Goal: Task Accomplishment & Management: Use online tool/utility

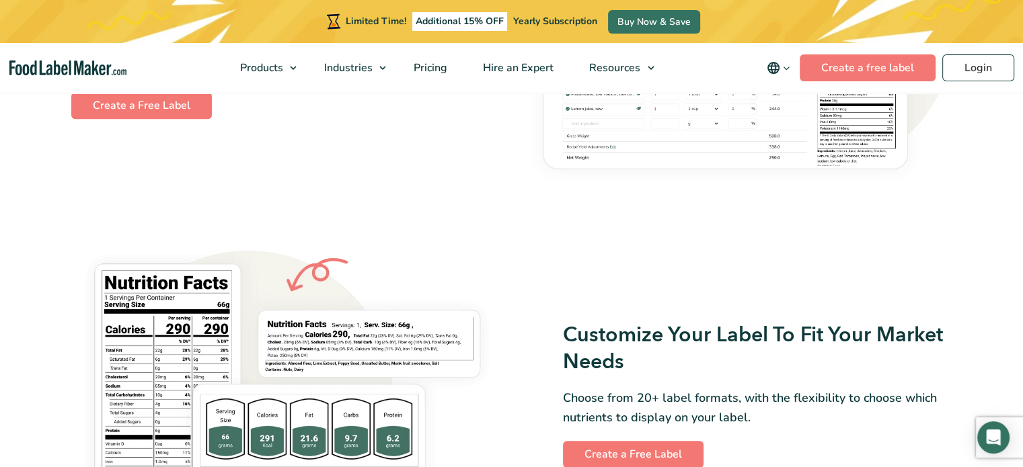
scroll to position [954, 0]
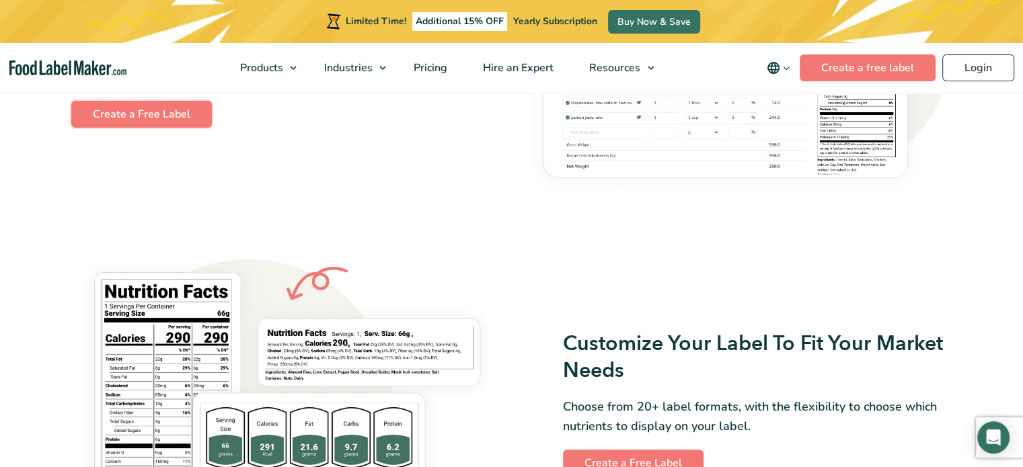
click at [141, 121] on link "Create a Free Label" at bounding box center [141, 114] width 141 height 27
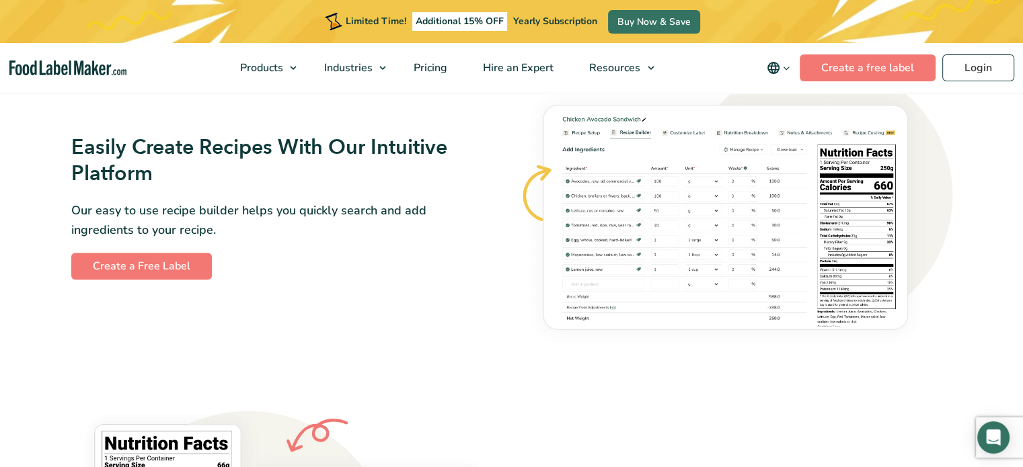
scroll to position [853, 0]
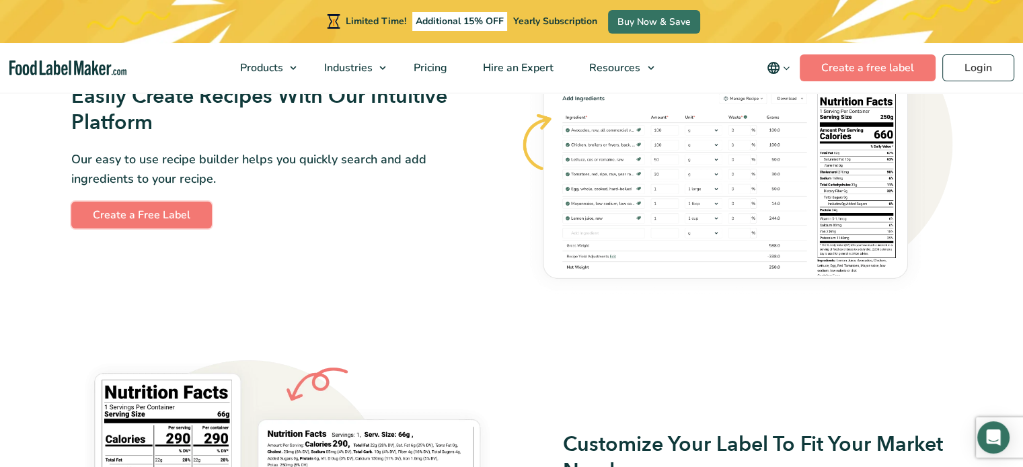
click at [184, 218] on link "Create a Free Label" at bounding box center [141, 215] width 141 height 27
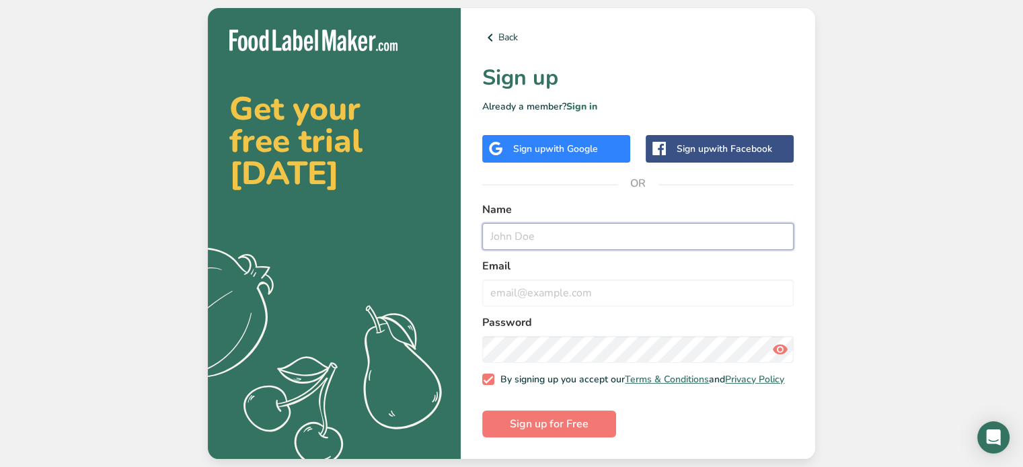
click at [564, 231] on input "text" at bounding box center [637, 236] width 311 height 27
click at [564, 231] on input "tschmidt" at bounding box center [637, 236] width 311 height 27
type input "t"
type input "[PERSON_NAME]"
click at [537, 284] on input "email" at bounding box center [637, 293] width 311 height 27
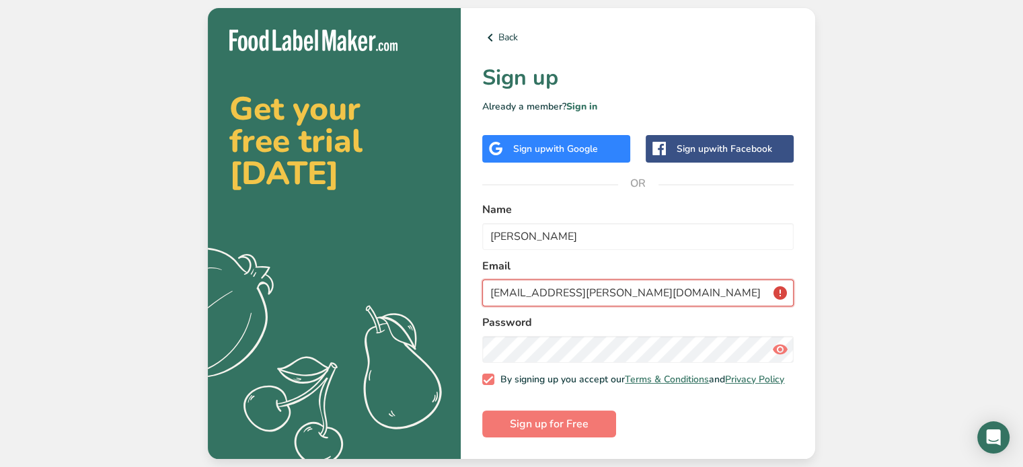
type input "[EMAIL_ADDRESS][PERSON_NAME][DOMAIN_NAME]"
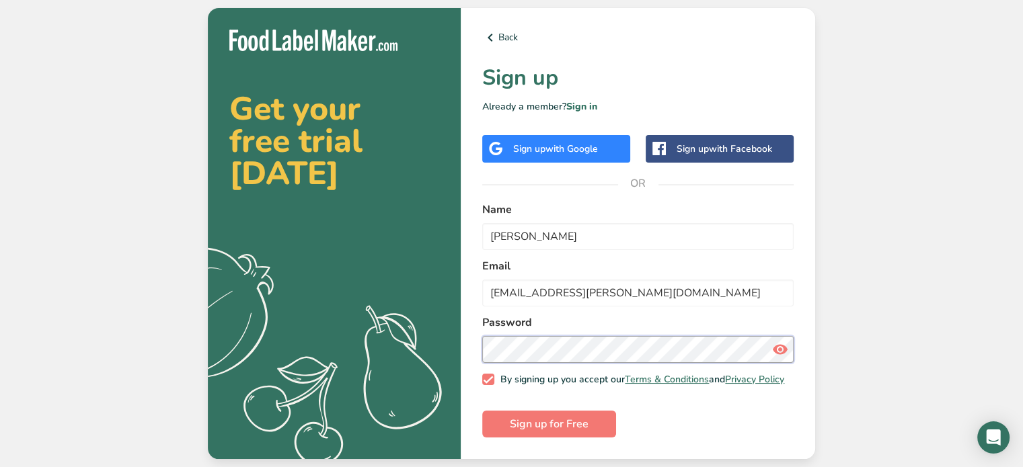
click at [482, 411] on button "Sign up for Free" at bounding box center [549, 424] width 134 height 27
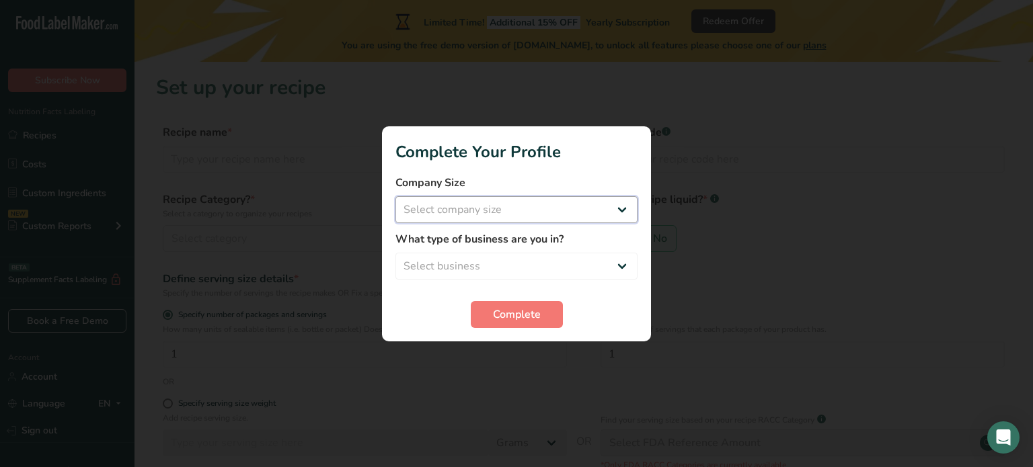
click at [604, 209] on select "Select company size Fewer than 10 Employees 10 to 50 Employees 51 to 500 Employ…" at bounding box center [516, 209] width 242 height 27
select select "3"
click at [395, 196] on select "Select company size Fewer than 10 Employees 10 to 50 Employees 51 to 500 Employ…" at bounding box center [516, 209] width 242 height 27
click at [523, 262] on select "Select business Packaged Food Manufacturer Restaurant & Cafe Bakery Meal Plans …" at bounding box center [516, 266] width 242 height 27
select select "8"
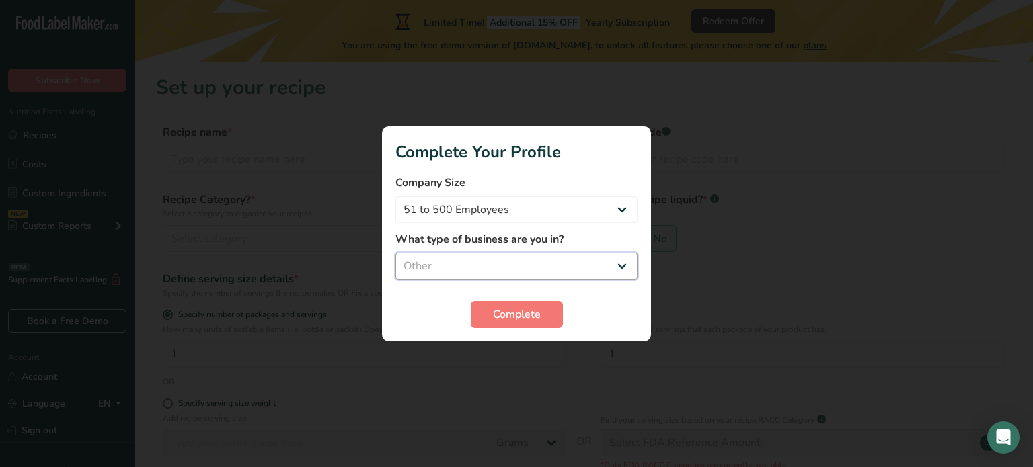
click at [395, 253] on select "Select business Packaged Food Manufacturer Restaurant & Cafe Bakery Meal Plans …" at bounding box center [516, 266] width 242 height 27
click at [517, 319] on span "Complete" at bounding box center [517, 315] width 48 height 16
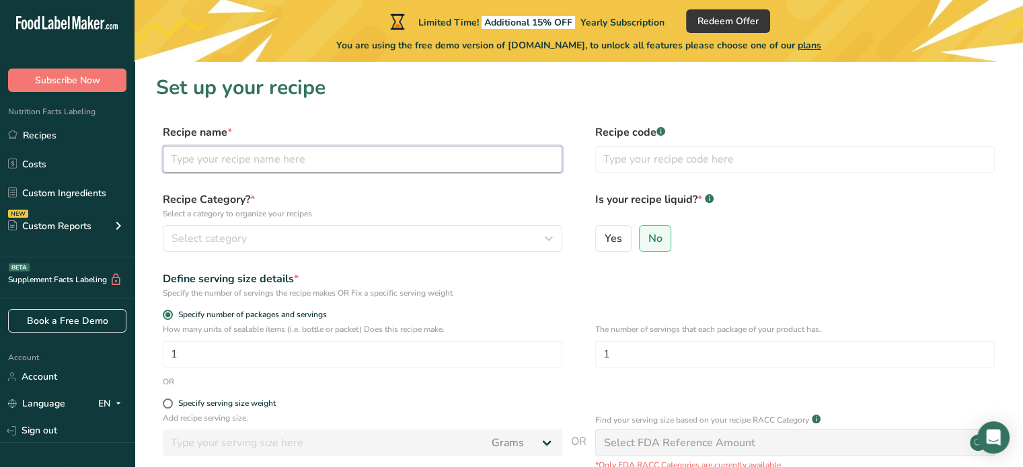
click at [354, 167] on input "text" at bounding box center [362, 159] width 399 height 27
click at [350, 162] on input "text" at bounding box center [362, 159] width 399 height 27
click at [407, 223] on div "Recipe Category? * Select a category to organize your recipes Select category S…" at bounding box center [362, 222] width 399 height 61
click at [411, 237] on div "Select category" at bounding box center [358, 239] width 374 height 16
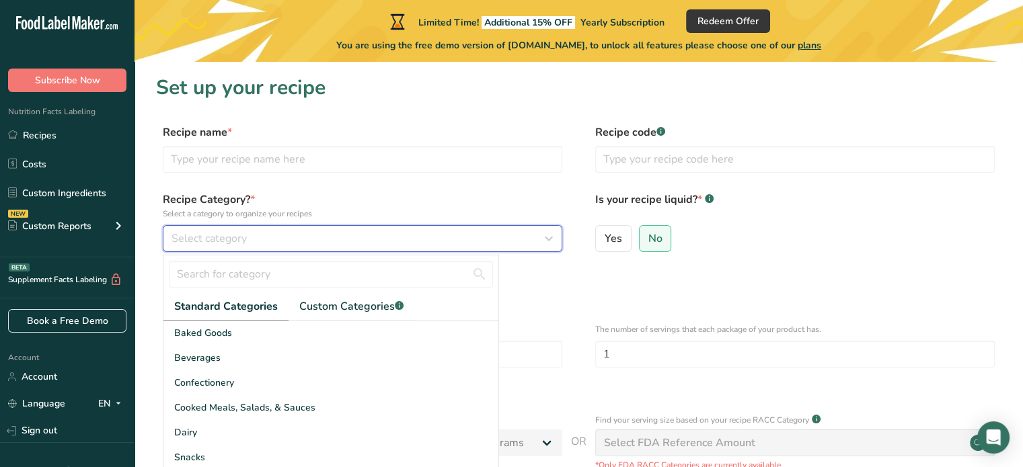
click at [413, 239] on div "Select category" at bounding box center [358, 239] width 374 height 16
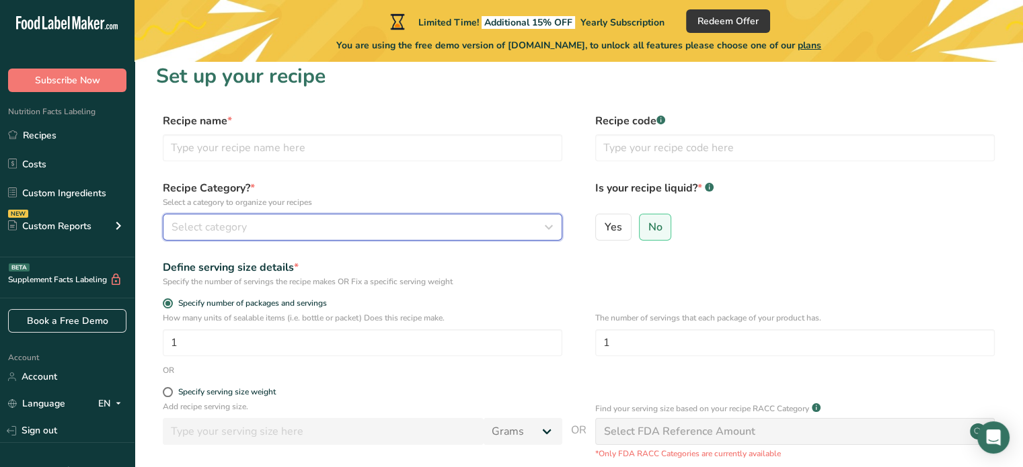
scroll to position [12, 0]
click at [360, 231] on div "Select category" at bounding box center [358, 227] width 374 height 16
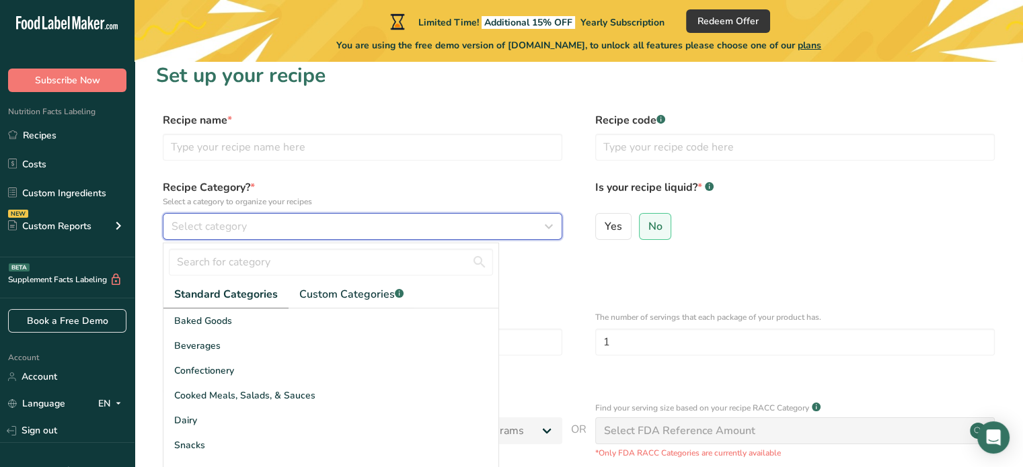
click at [360, 231] on div "Select category" at bounding box center [358, 227] width 374 height 16
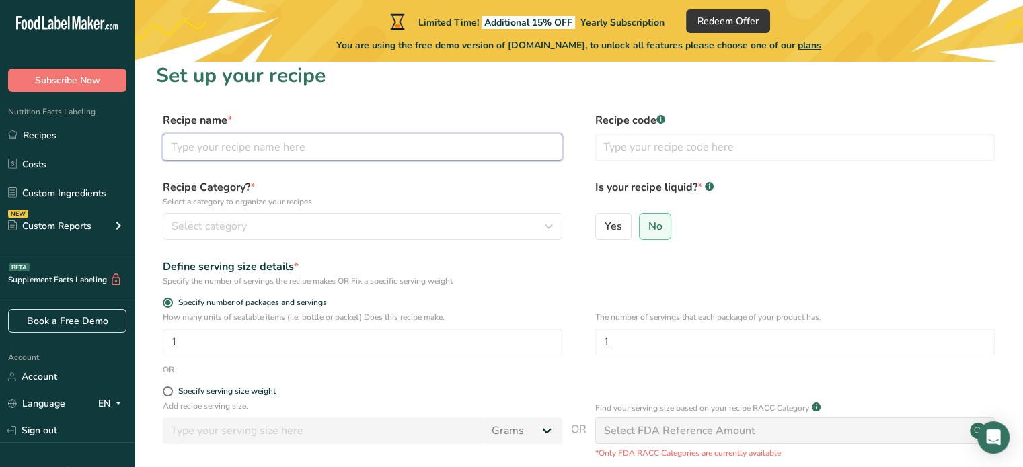
click at [316, 153] on input "text" at bounding box center [362, 147] width 399 height 27
type input "M"
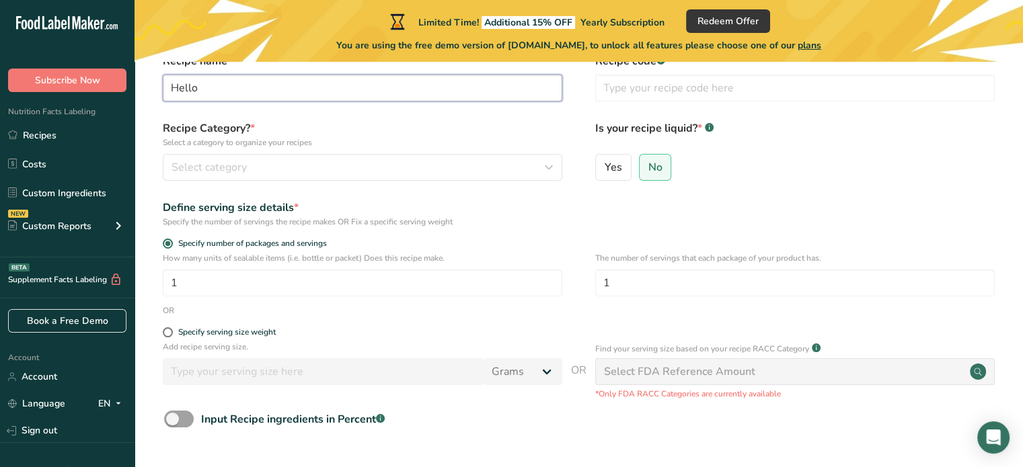
scroll to position [171, 0]
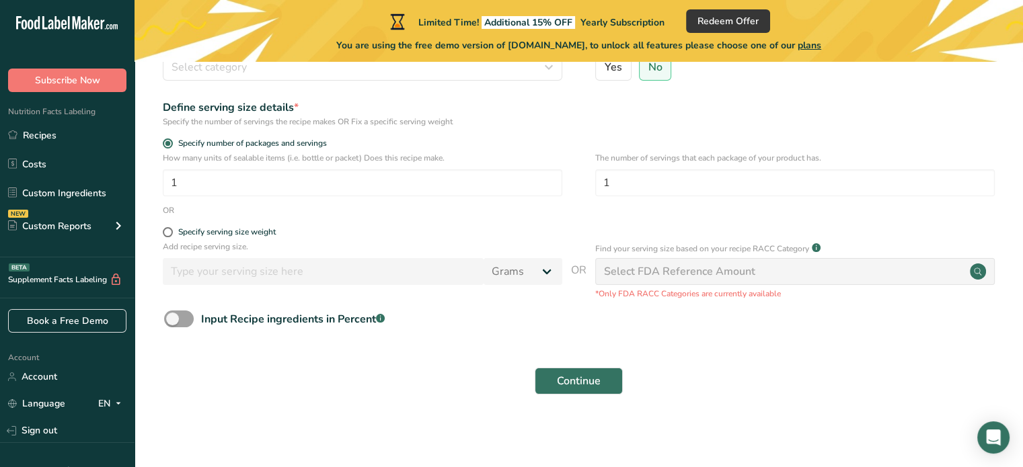
type input "Hello"
click at [563, 385] on span "Continue" at bounding box center [579, 381] width 44 height 16
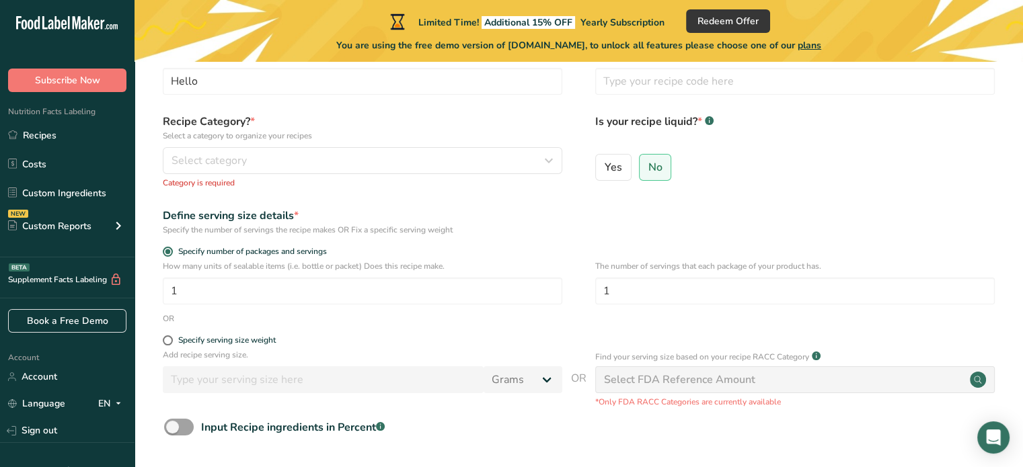
scroll to position [77, 0]
click at [357, 167] on div "Select category" at bounding box center [358, 161] width 374 height 16
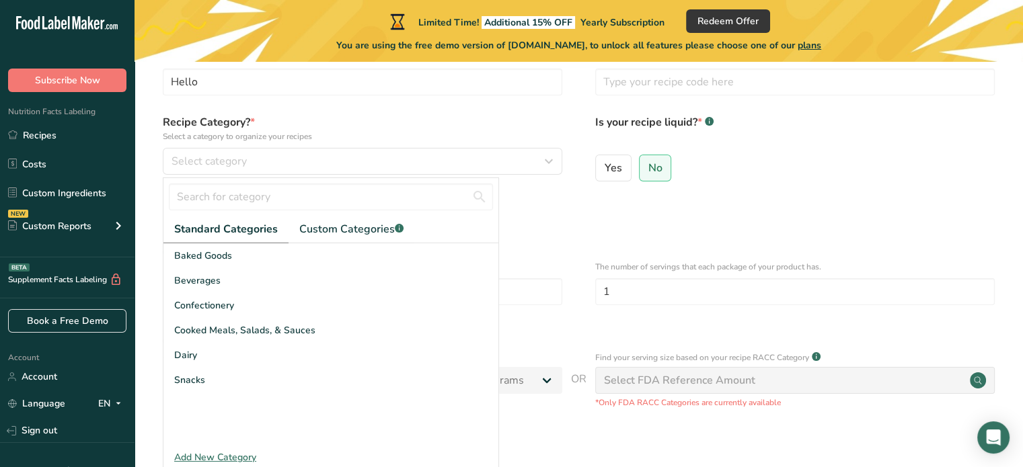
drag, startPoint x: 214, startPoint y: 311, endPoint x: 215, endPoint y: 352, distance: 40.4
click at [215, 352] on div "Baked Goods Beverages Confectionery Cooked Meals, Salads, & Sauces Dairy Snacks" at bounding box center [330, 344] width 335 height 202
click at [219, 331] on span "Cooked Meals, Salads, & Sauces" at bounding box center [244, 330] width 141 height 14
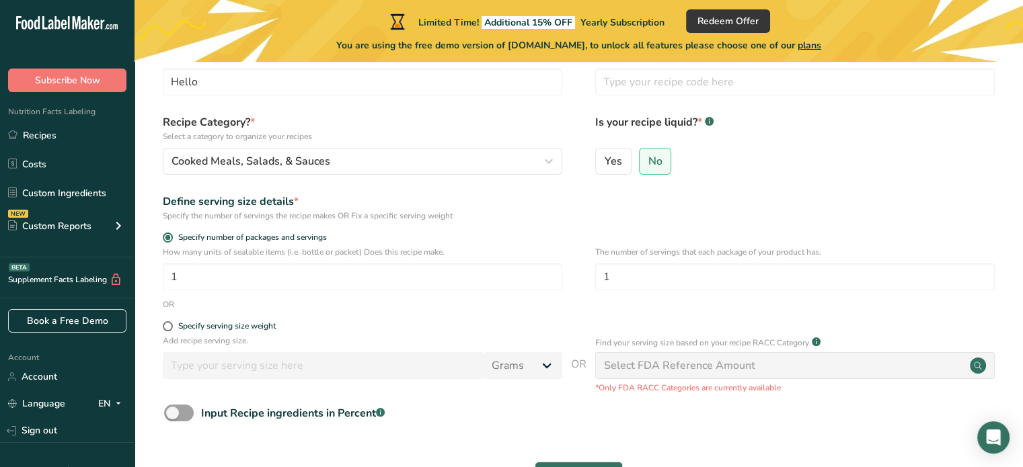
scroll to position [188, 0]
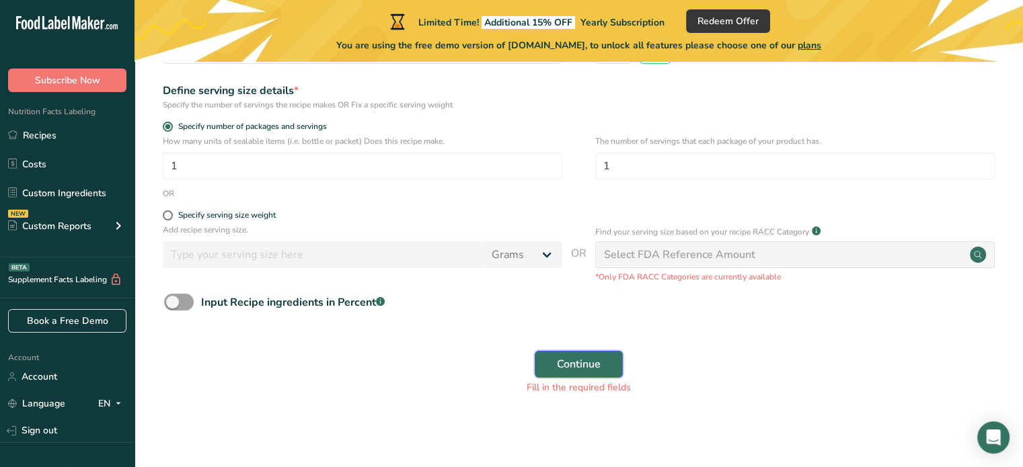
click at [567, 362] on span "Continue" at bounding box center [579, 364] width 44 height 16
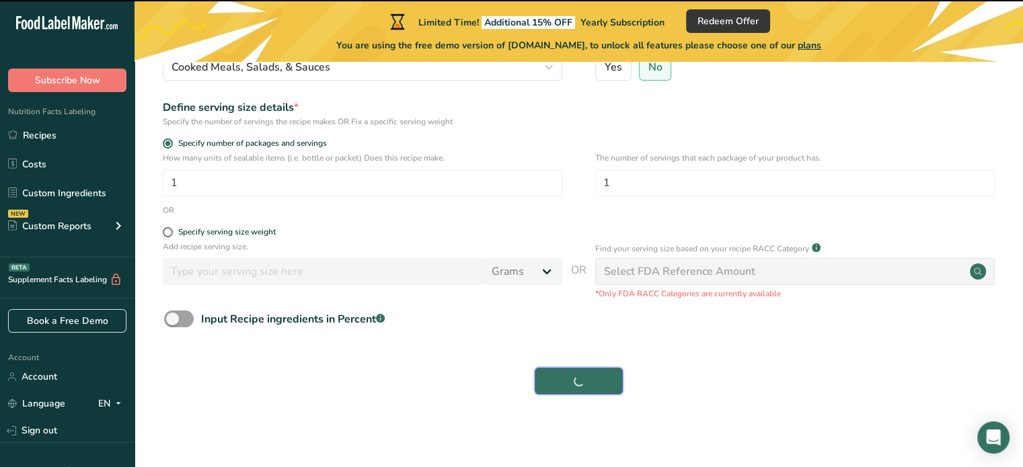
scroll to position [171, 0]
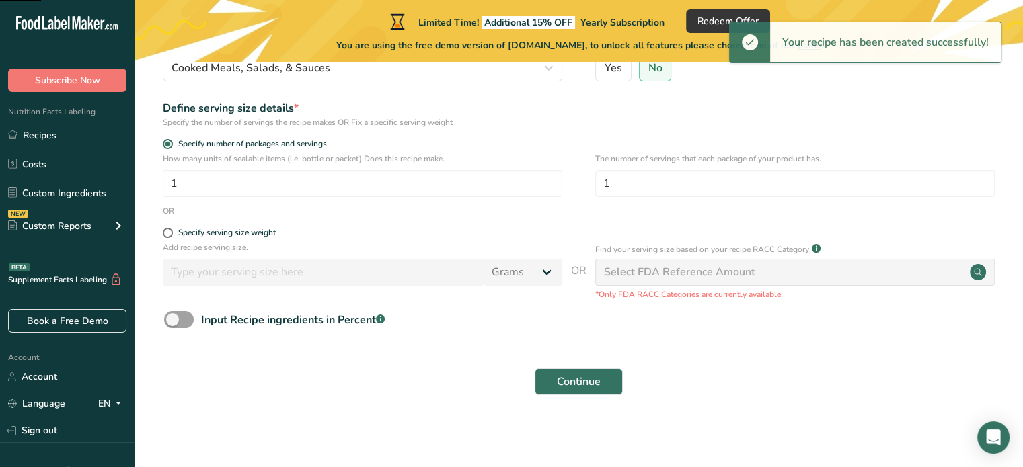
click at [752, 266] on div "Select FDA Reference Amount" at bounding box center [679, 272] width 151 height 16
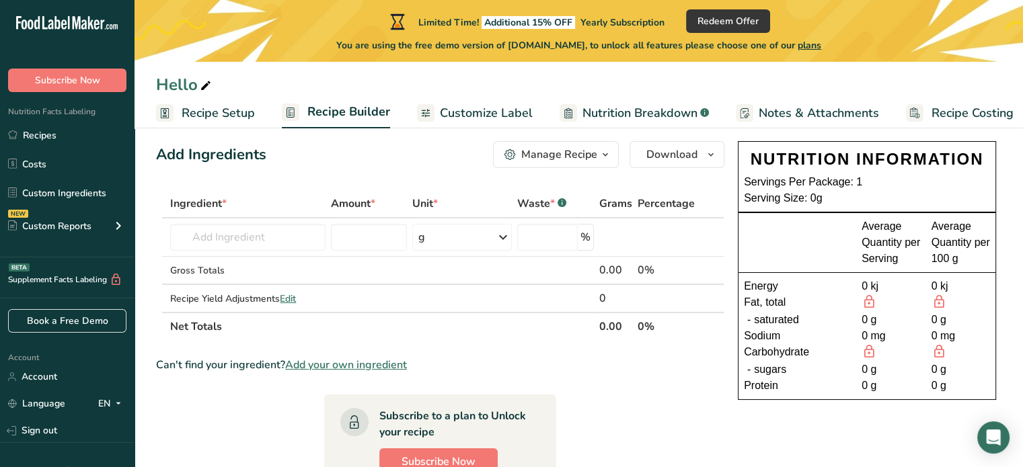
scroll to position [3, 0]
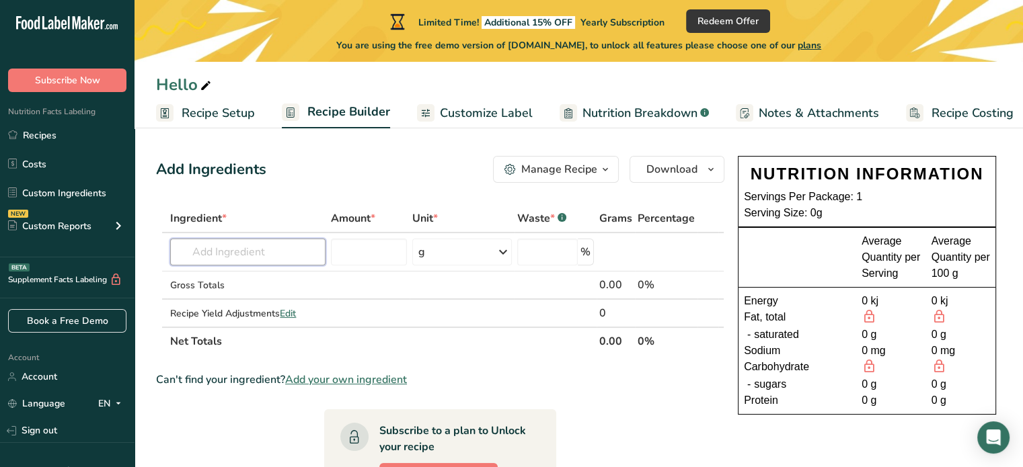
click at [286, 256] on input "text" at bounding box center [247, 252] width 155 height 27
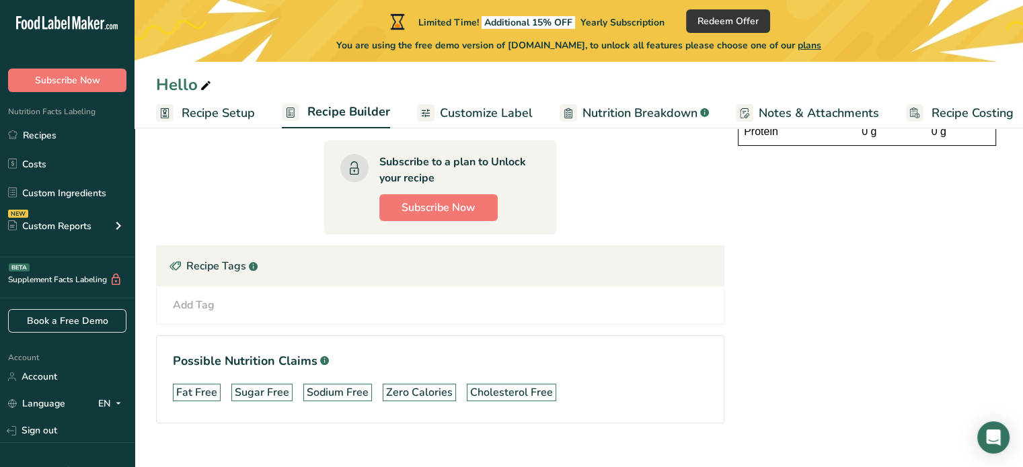
scroll to position [0, 0]
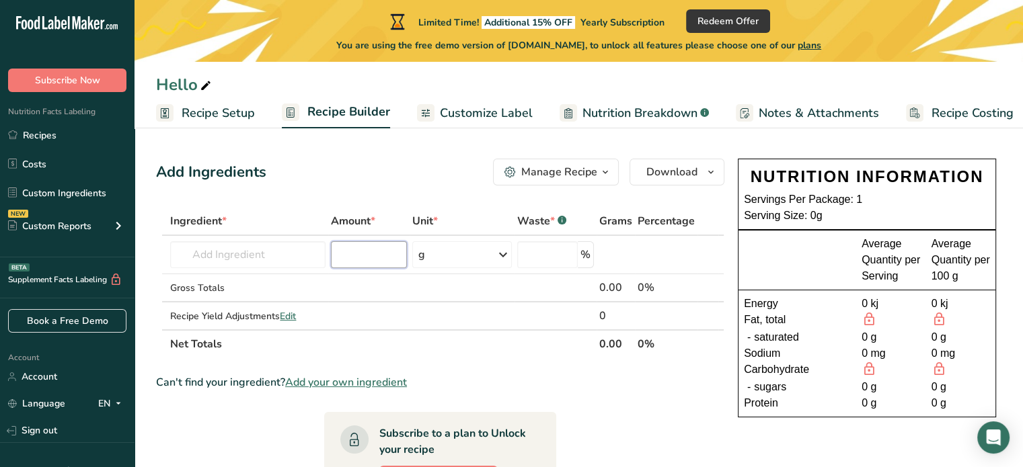
click at [366, 249] on input "number" at bounding box center [369, 254] width 76 height 27
click at [262, 258] on input "text" at bounding box center [247, 254] width 155 height 27
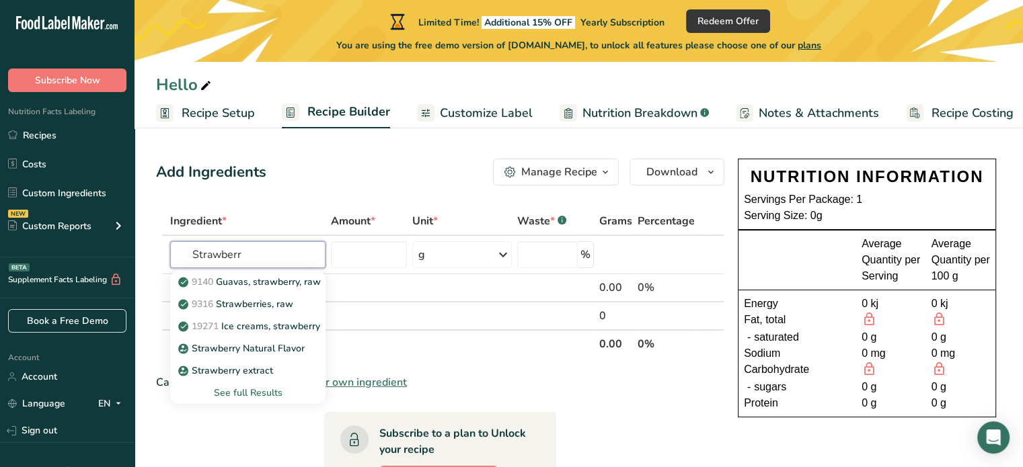
type input "Strawberr"
click at [245, 304] on p "9316 Strawberries, raw" at bounding box center [237, 304] width 112 height 14
type input "Strawberries, raw"
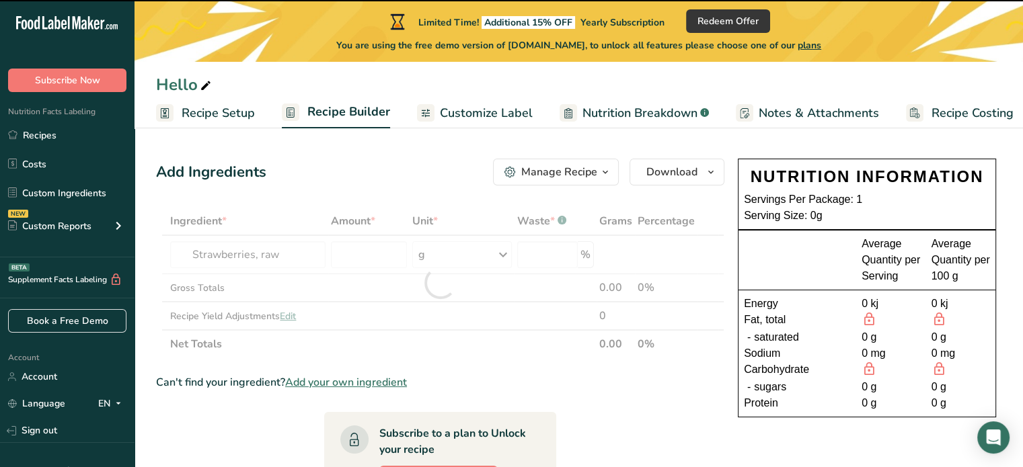
type input "0"
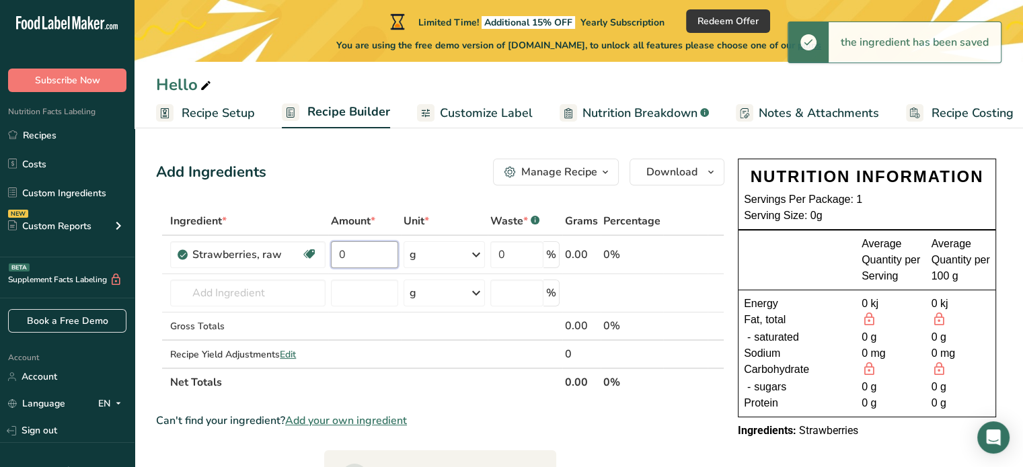
click at [367, 259] on input "0" at bounding box center [365, 254] width 68 height 27
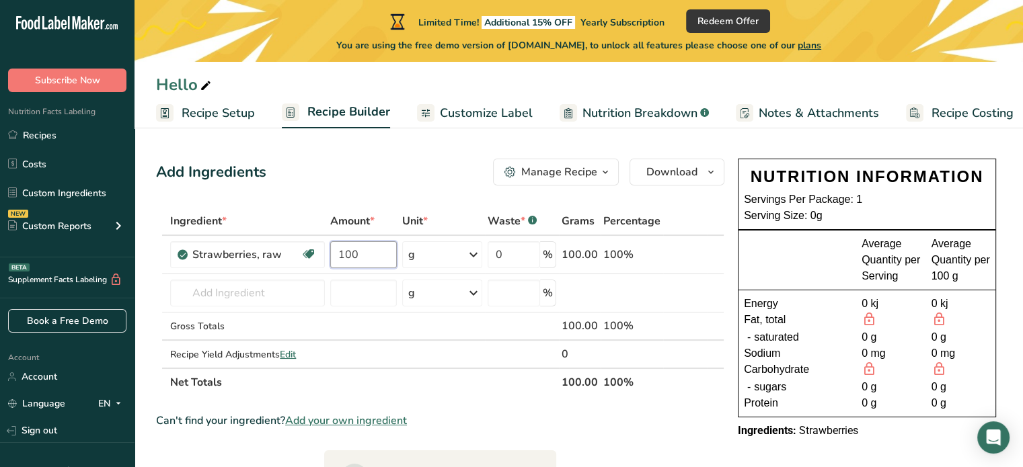
type input "100"
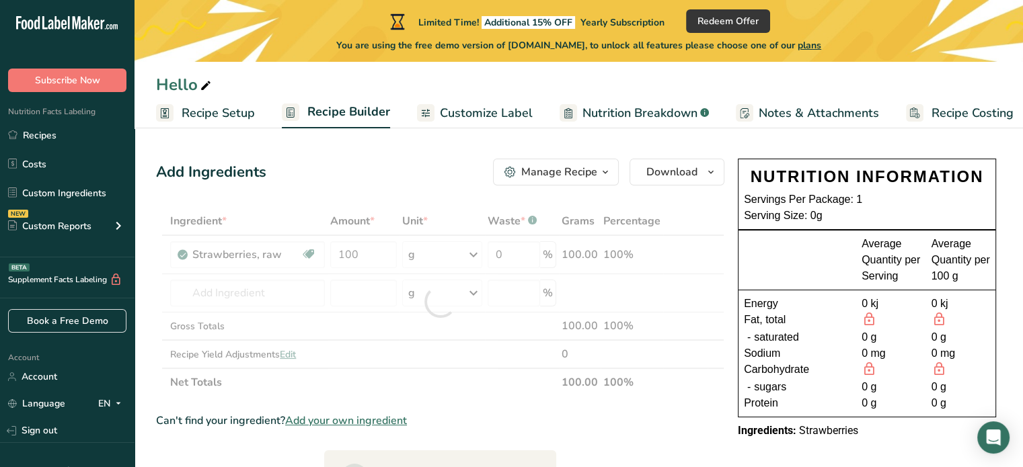
click at [702, 325] on div "Ingredient * Amount * Unit * Waste * .a-a{fill:#347362;}.b-a{fill:#fff;} Grams …" at bounding box center [440, 302] width 568 height 190
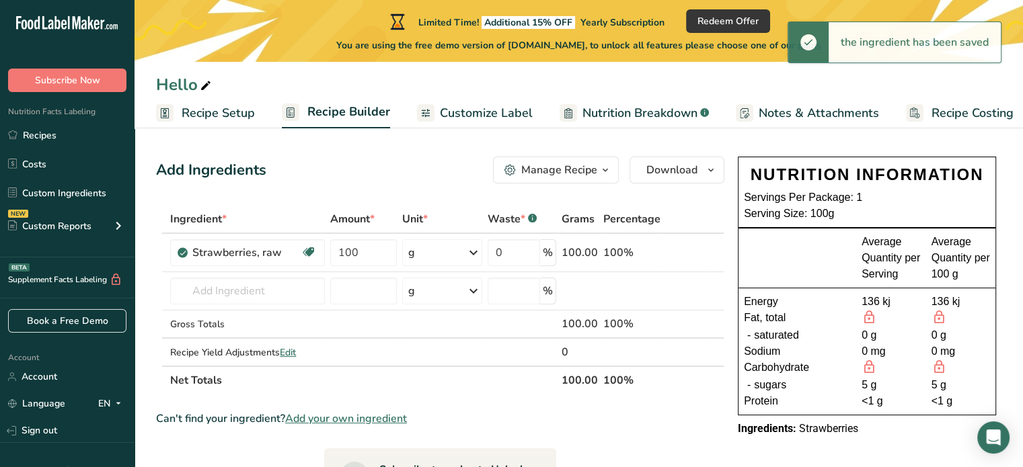
scroll to position [3, 0]
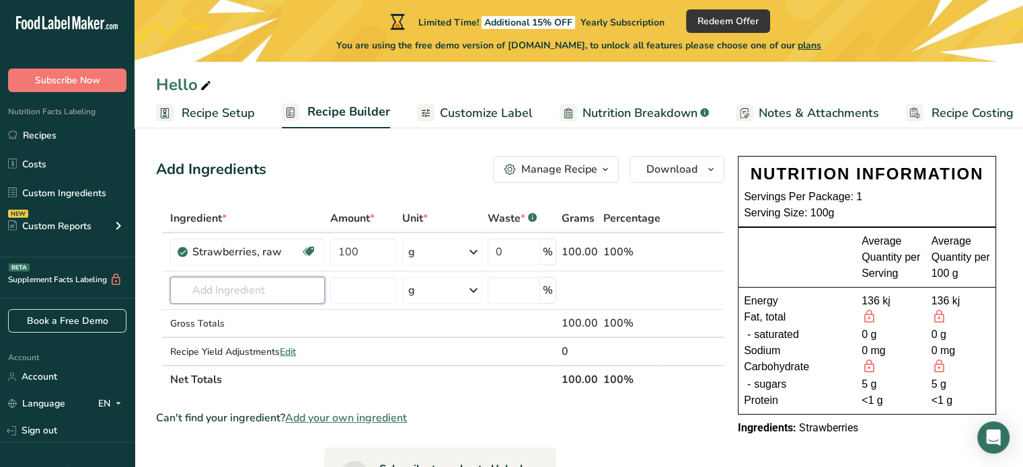
click at [210, 299] on input "text" at bounding box center [247, 290] width 154 height 27
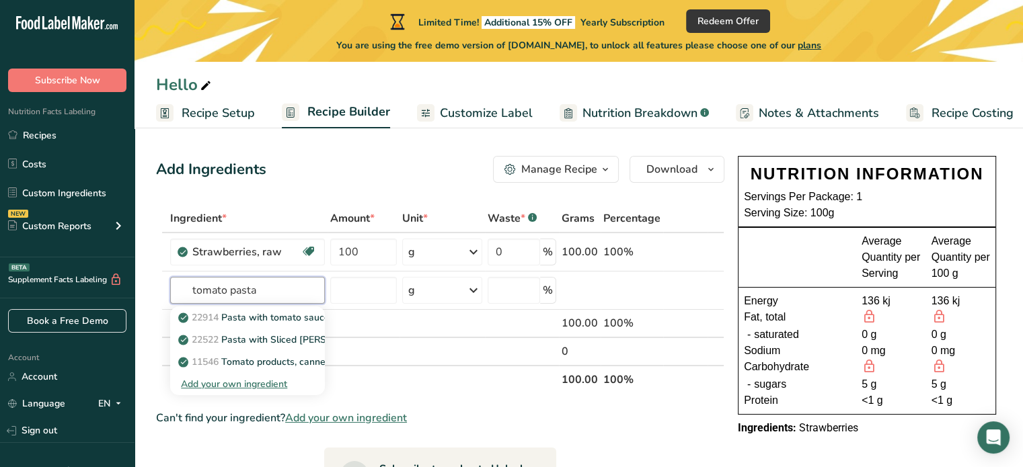
type input "tomato pasta"
click at [234, 318] on p "22914 Pasta with tomato sauce, no meat, canned" at bounding box center [293, 318] width 225 height 14
type input "Pasta with tomato sauce, no meat, canned"
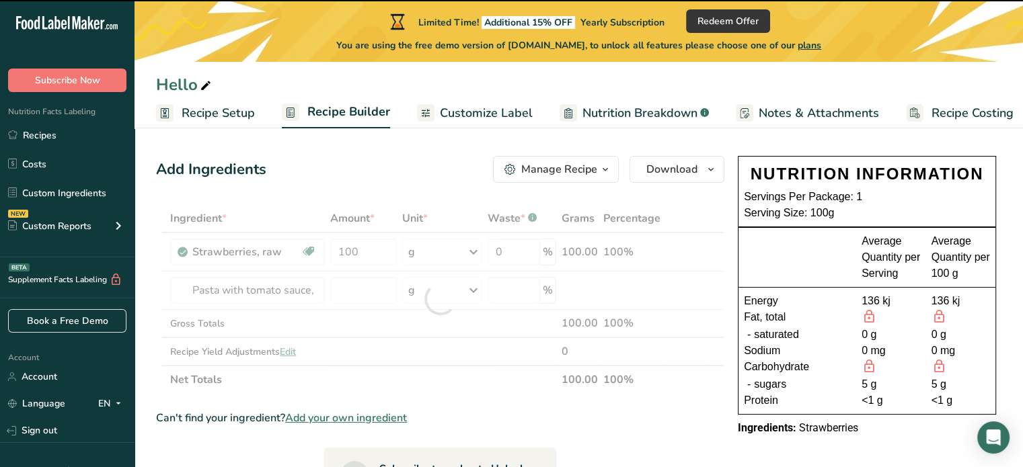
type input "0"
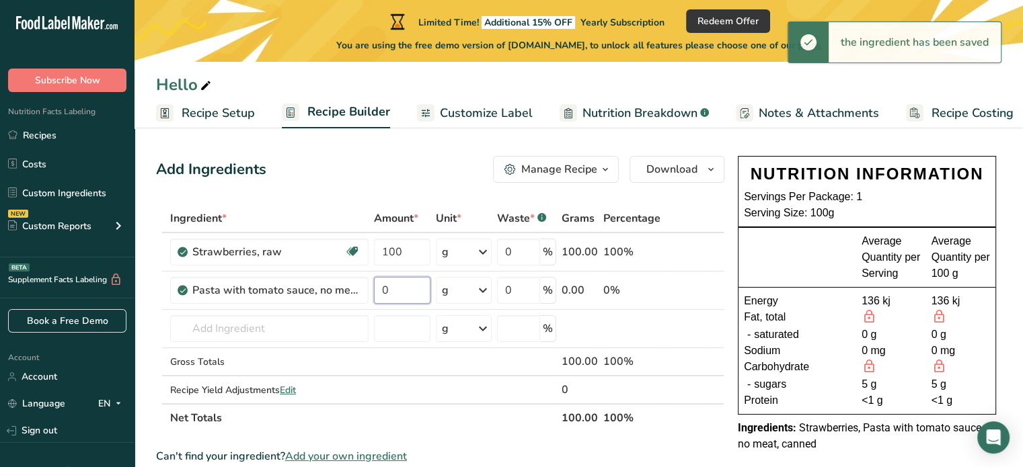
click at [389, 288] on input "0" at bounding box center [402, 290] width 56 height 27
type input "200"
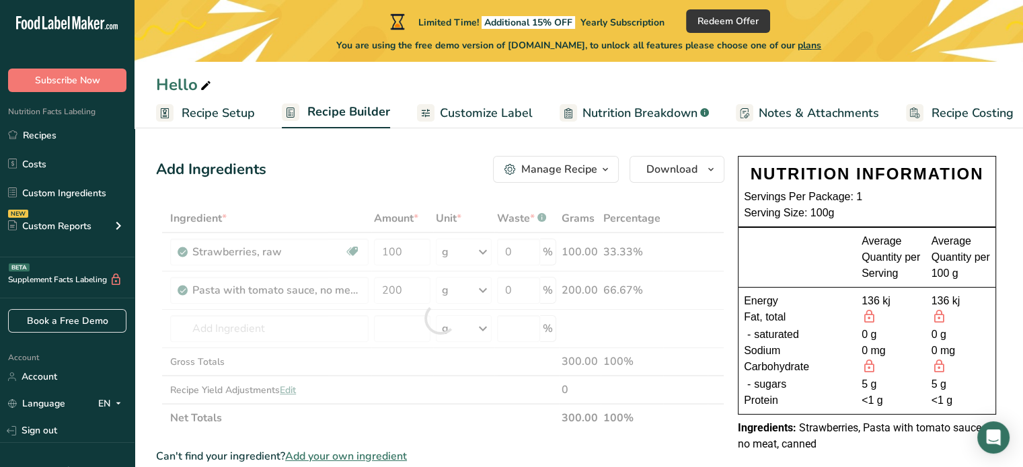
click at [390, 371] on div "Ingredient * Amount * Unit * Waste * .a-a{fill:#347362;}.b-a{fill:#fff;} Grams …" at bounding box center [440, 318] width 568 height 228
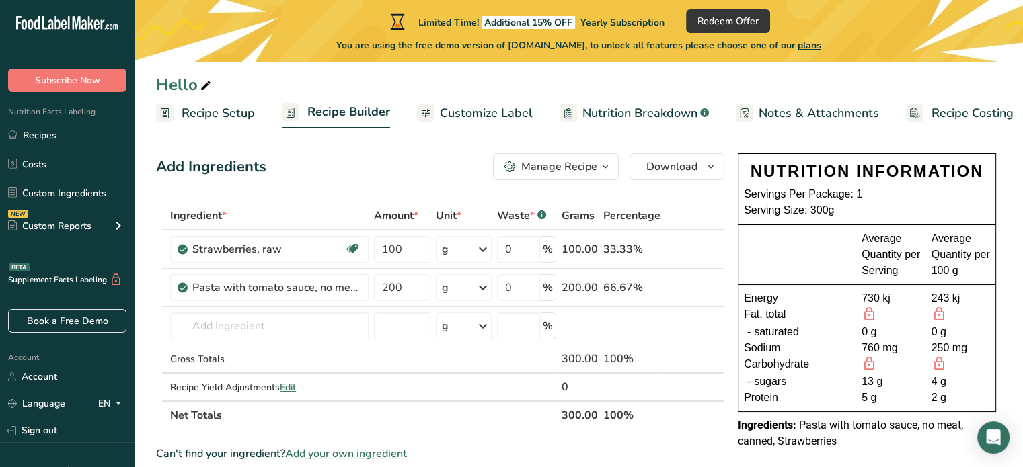
scroll to position [7, 0]
click at [298, 327] on input "text" at bounding box center [269, 324] width 198 height 27
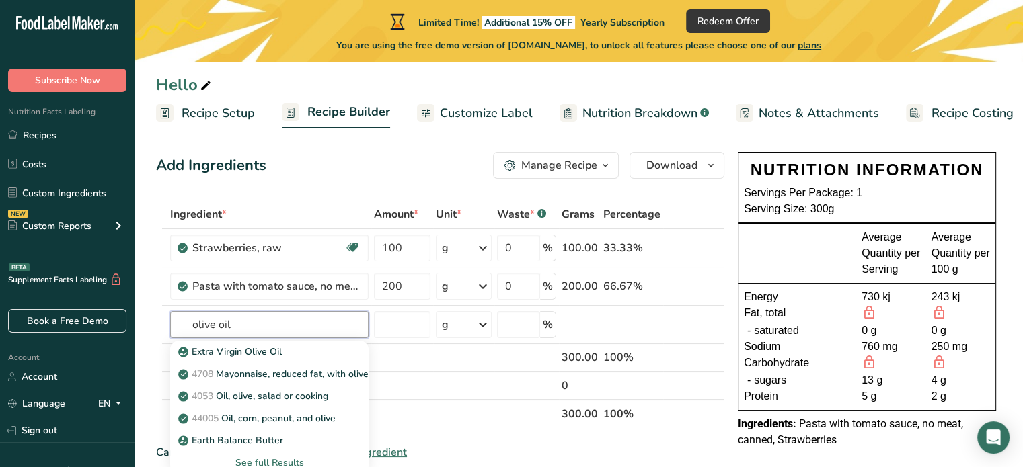
type input "olive oil"
click at [273, 348] on p "Extra Virgin Olive Oil" at bounding box center [231, 352] width 101 height 14
type input "Extra Virgin Olive Oil"
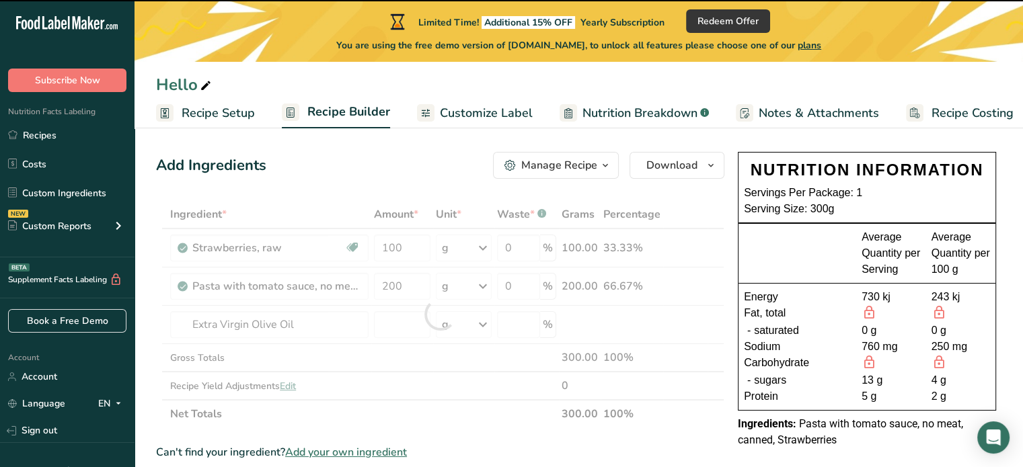
type input "0"
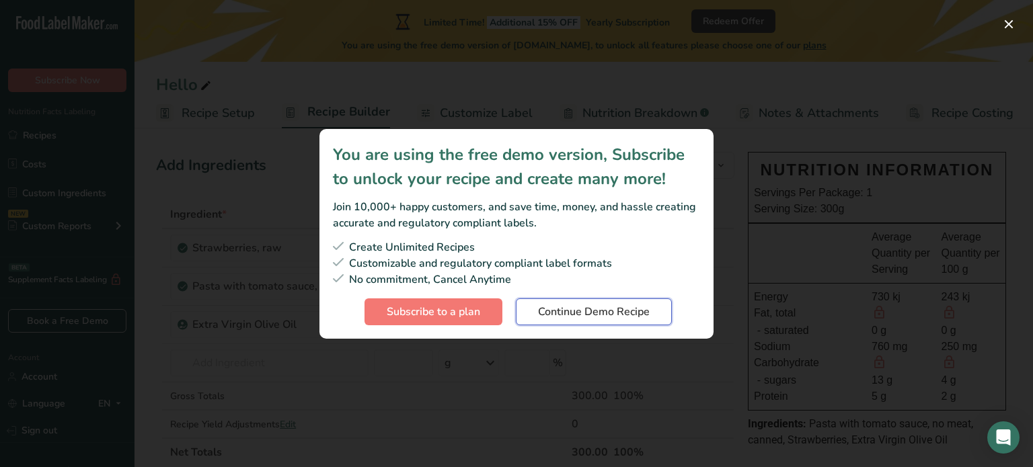
click at [584, 309] on span "Continue Demo Recipe" at bounding box center [594, 312] width 112 height 16
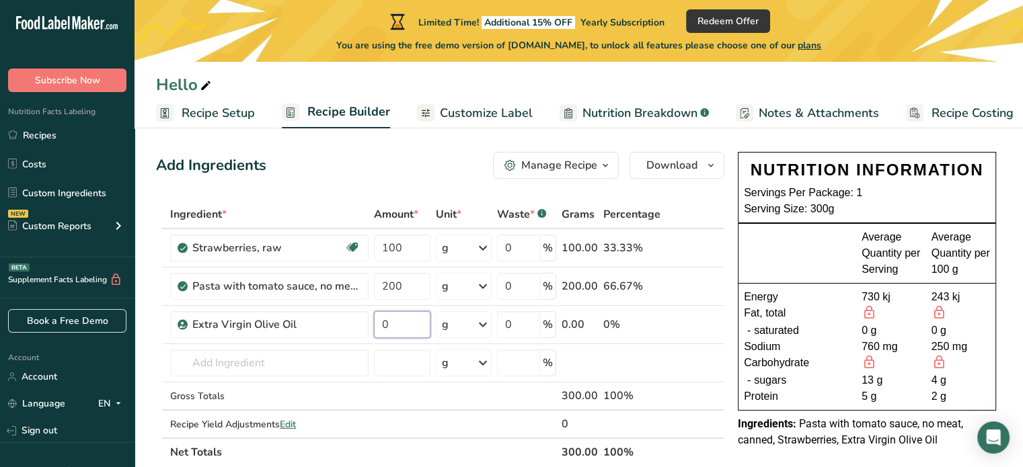
click at [387, 327] on input "0" at bounding box center [402, 324] width 56 height 27
type input "20"
click at [392, 396] on div "Ingredient * Amount * Unit * Waste * .a-a{fill:#347362;}.b-a{fill:#fff;} Grams …" at bounding box center [440, 333] width 568 height 266
